Goal: Task Accomplishment & Management: Complete application form

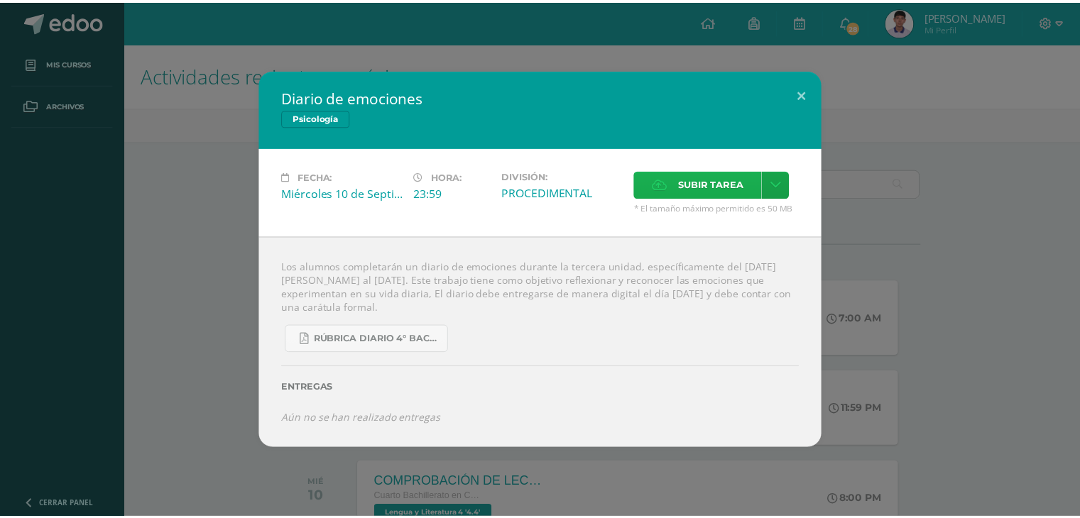
scroll to position [94, 0]
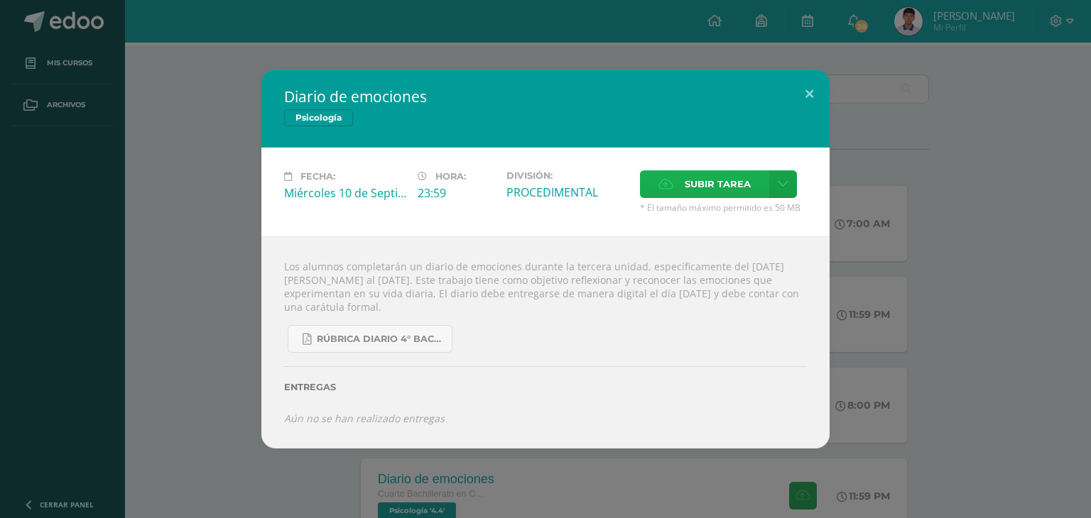
click at [704, 178] on span "Subir tarea" at bounding box center [718, 184] width 66 height 26
click at [0, 0] on input "Subir tarea" at bounding box center [0, 0] width 0 height 0
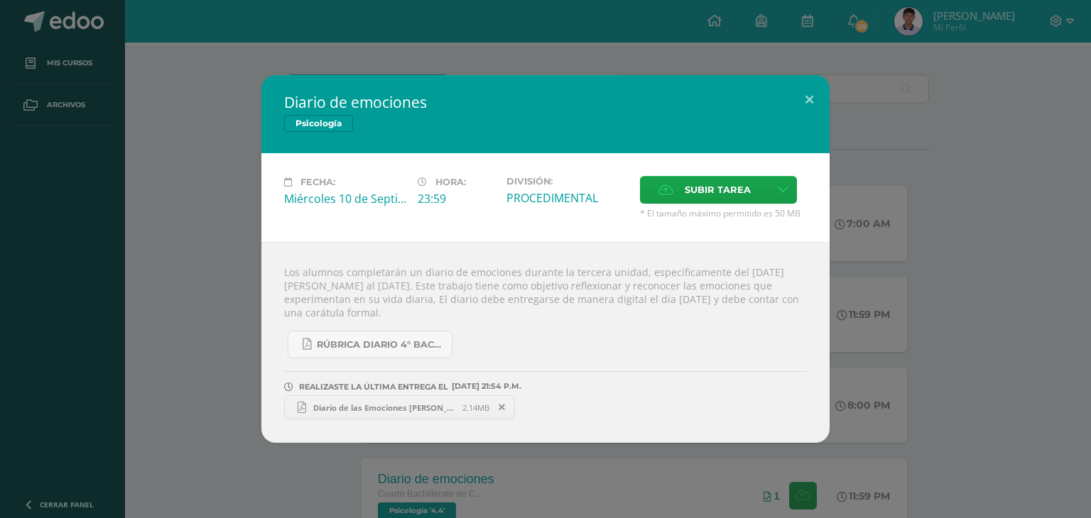
click at [398, 407] on span "Diario de las Emociones Pedro Pablo Villeda Monzón 4.4 PSICOLOGÍA La salle .pdf" at bounding box center [384, 408] width 156 height 11
click at [804, 94] on button at bounding box center [809, 99] width 40 height 48
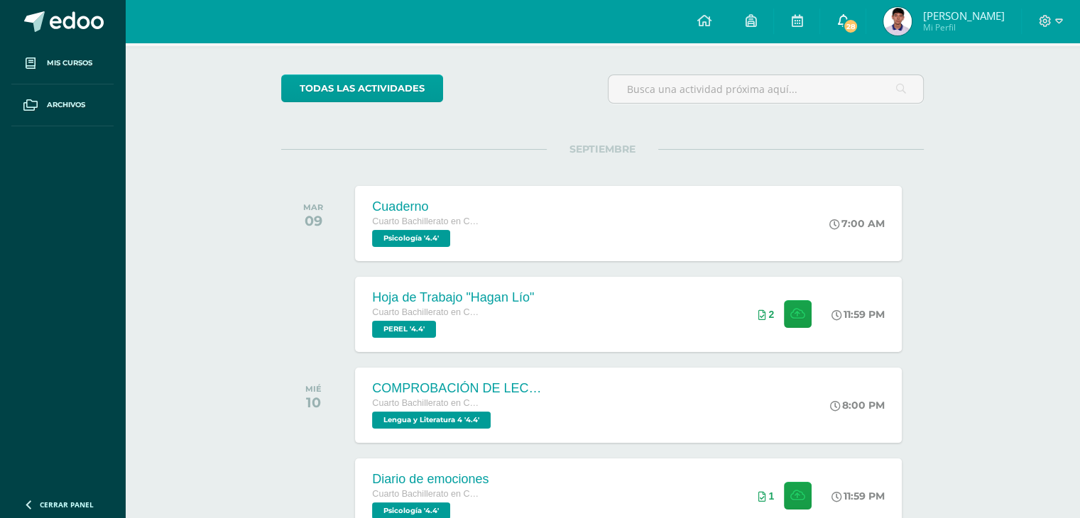
click at [859, 25] on span "28" at bounding box center [851, 26] width 16 height 16
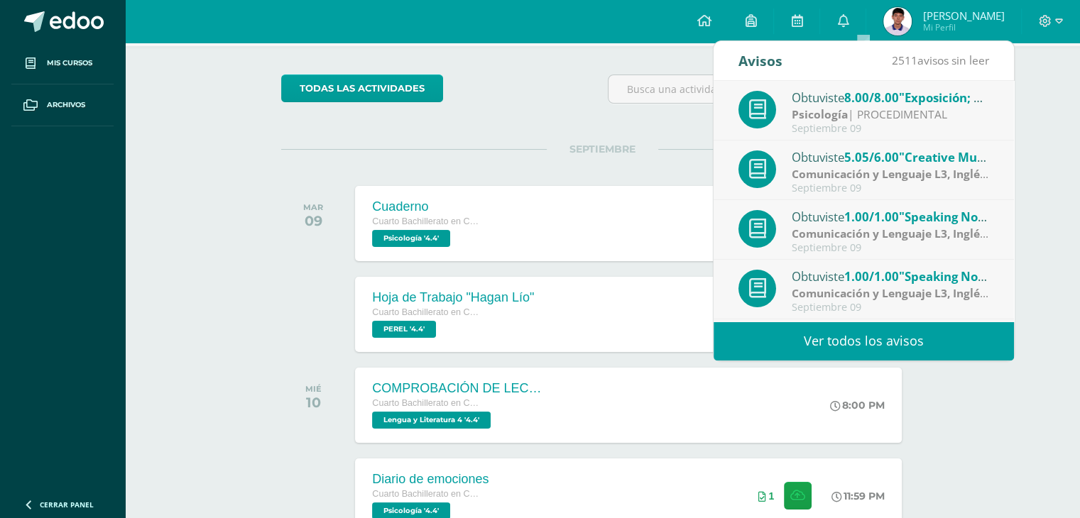
click at [937, 337] on link "Ver todos los avisos" at bounding box center [864, 341] width 300 height 39
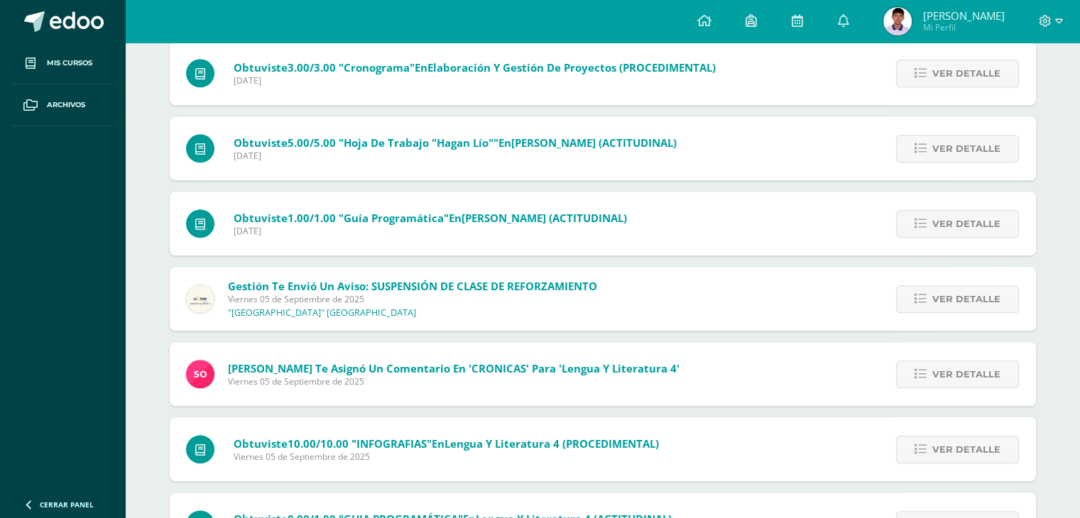
scroll to position [1437, 0]
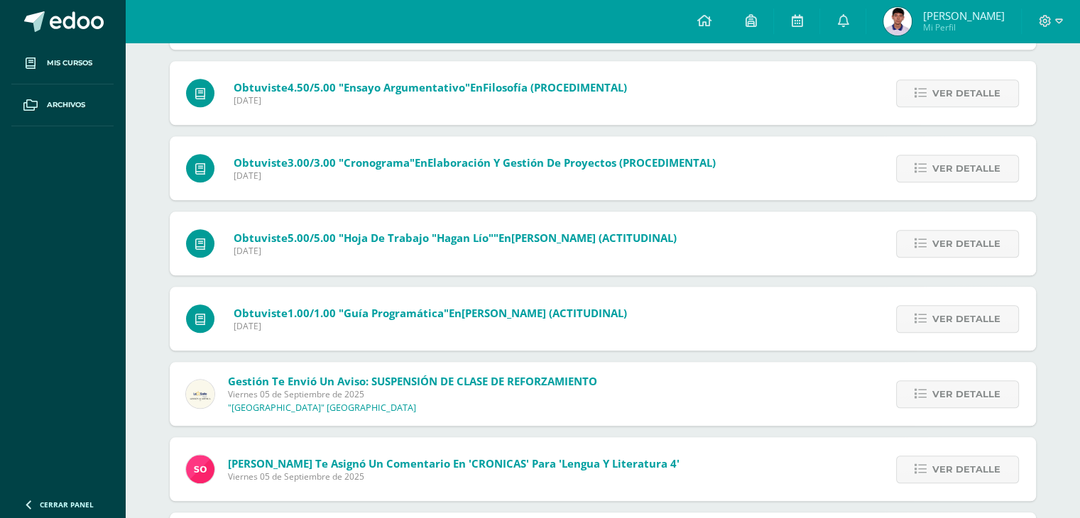
click at [931, 30] on span "[PERSON_NAME] Mi Perfil" at bounding box center [944, 21] width 126 height 28
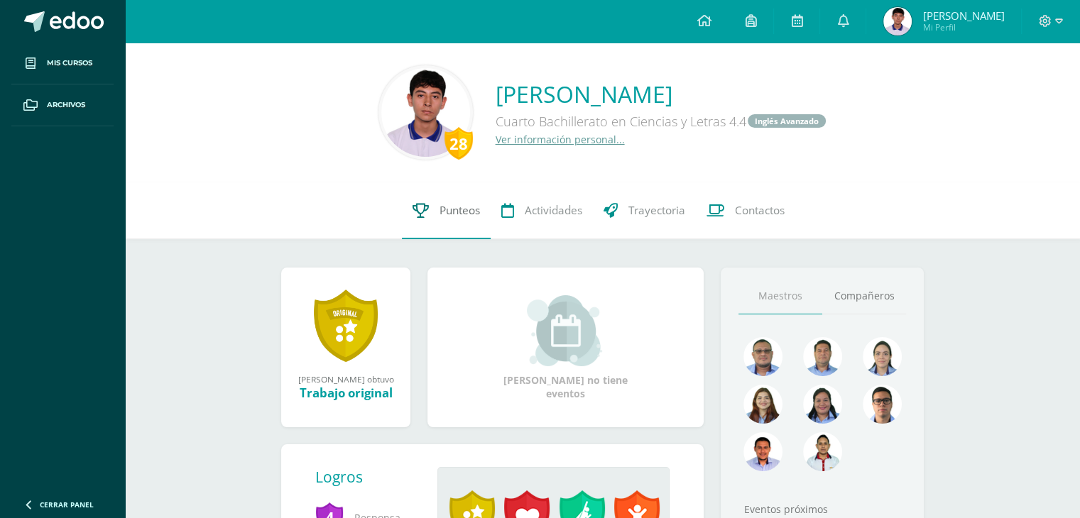
click at [464, 200] on link "Punteos" at bounding box center [446, 211] width 89 height 57
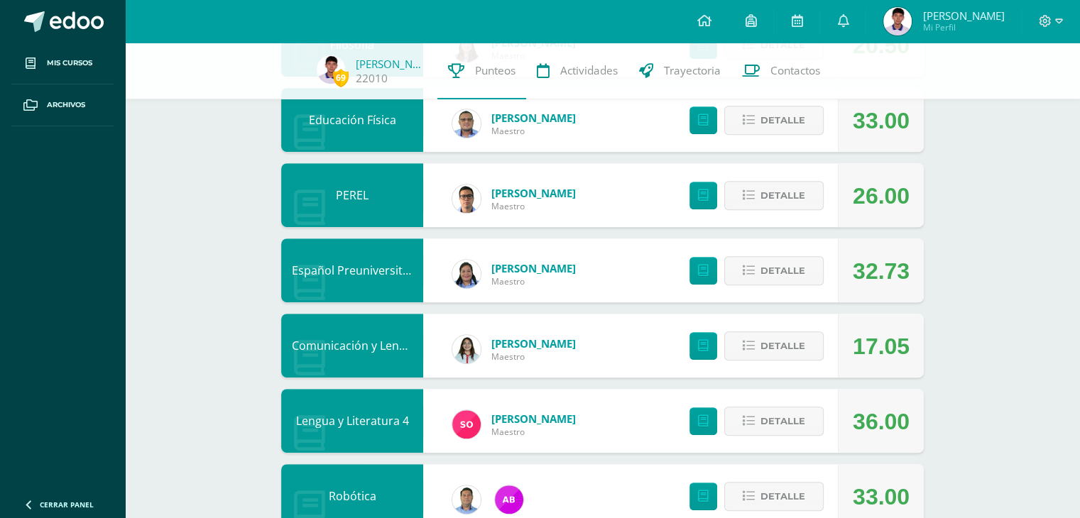
scroll to position [702, 0]
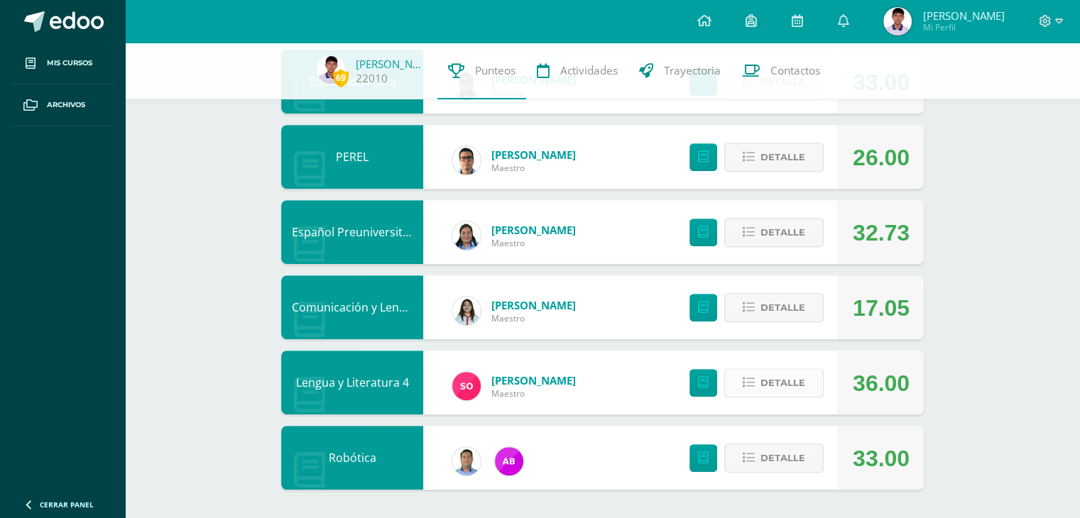
click at [775, 386] on span "Detalle" at bounding box center [783, 383] width 45 height 26
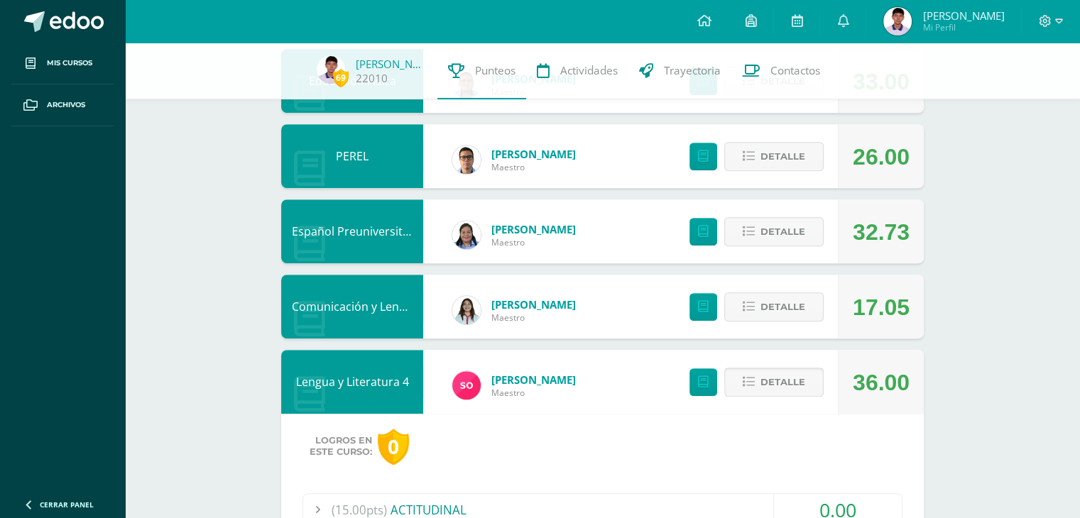
scroll to position [1018, 0]
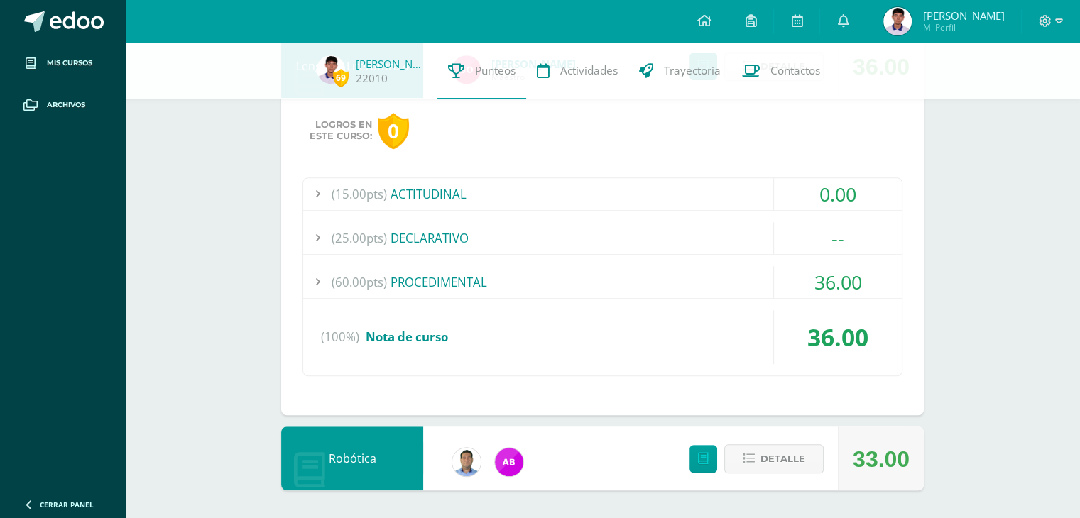
click at [477, 278] on div "(60.00pts) PROCEDIMENTAL" at bounding box center [602, 282] width 599 height 32
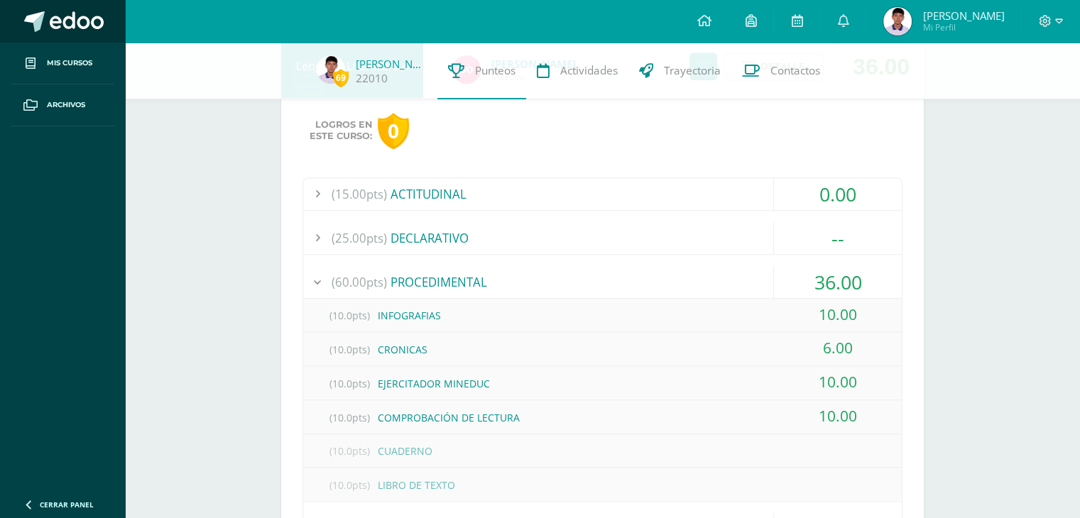
click at [65, 25] on span at bounding box center [77, 21] width 54 height 21
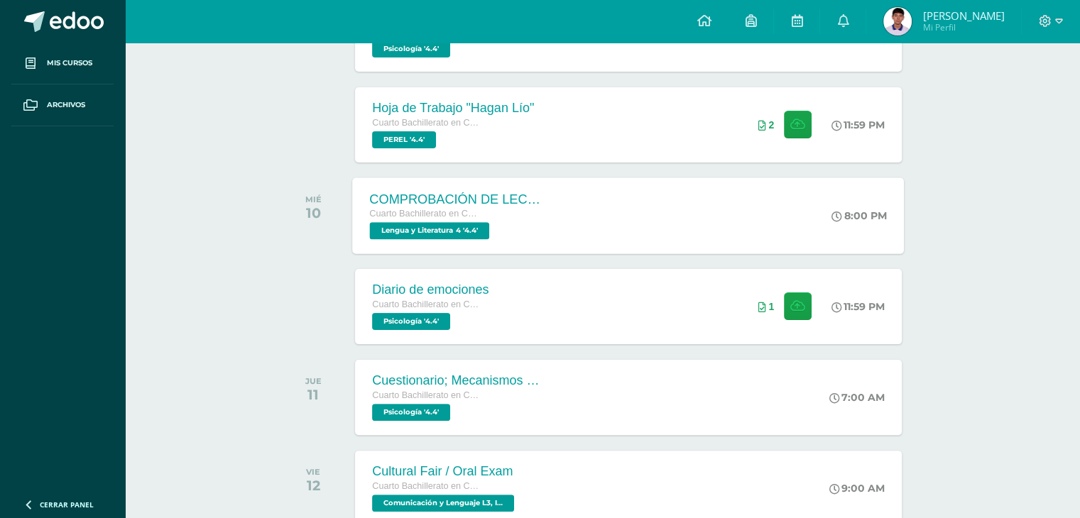
scroll to position [379, 0]
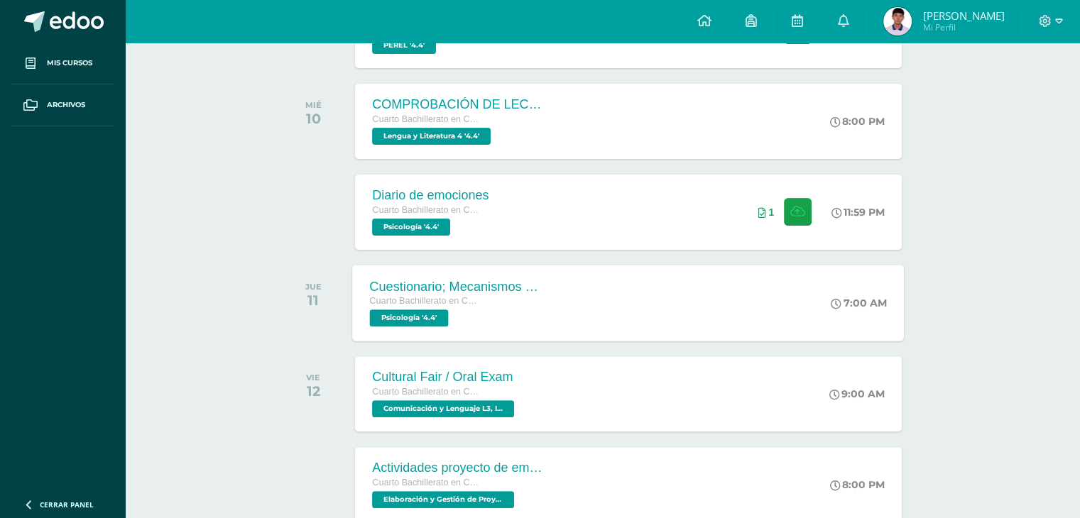
click at [682, 319] on div "Cuestionario; Mecanismos de defensa del yo. Cuarto Bachillerato en Ciencias y L…" at bounding box center [629, 303] width 552 height 76
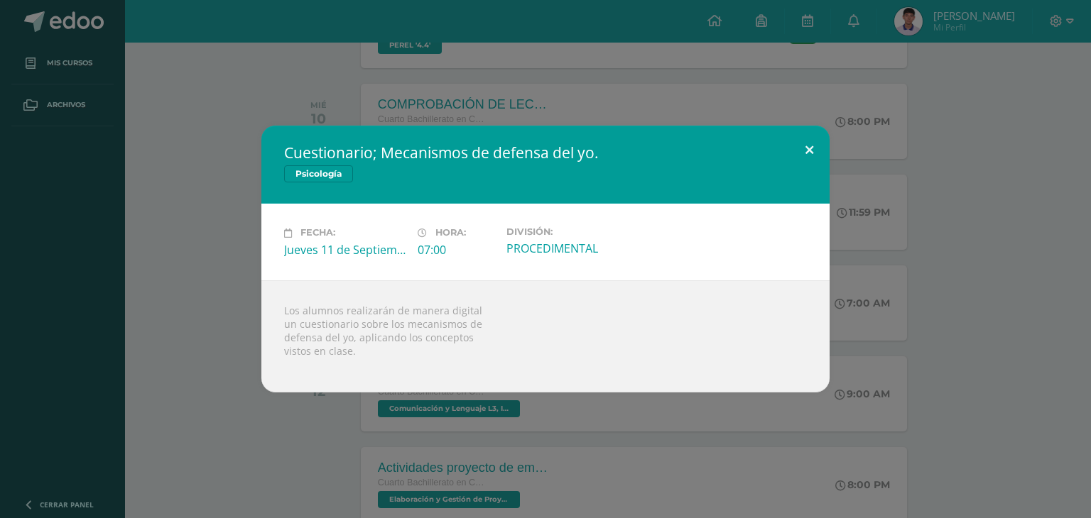
click at [804, 150] on button at bounding box center [809, 150] width 40 height 48
